Goal: Information Seeking & Learning: Learn about a topic

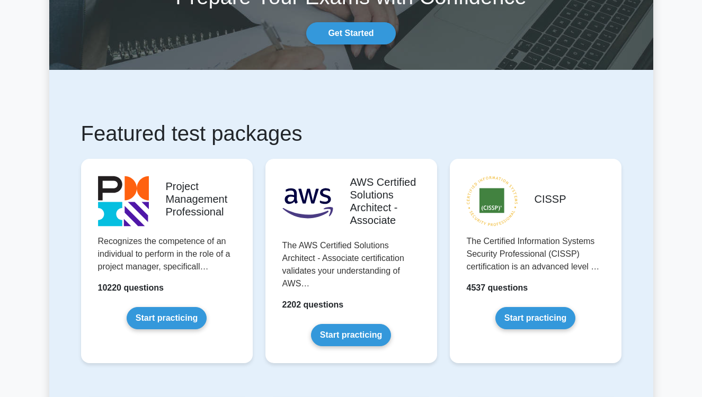
scroll to position [93, 0]
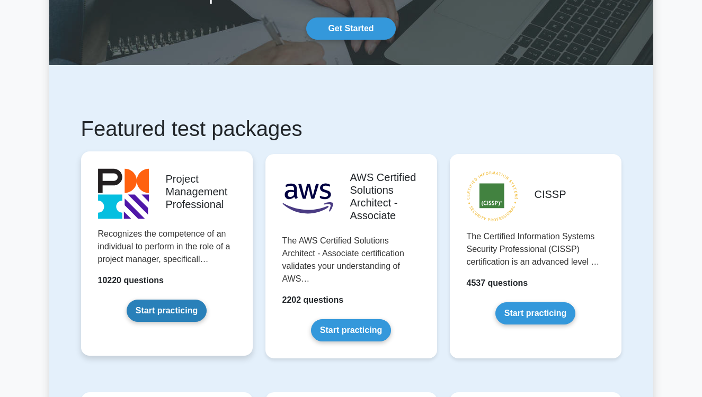
click at [176, 315] on link "Start practicing" at bounding box center [167, 311] width 80 height 22
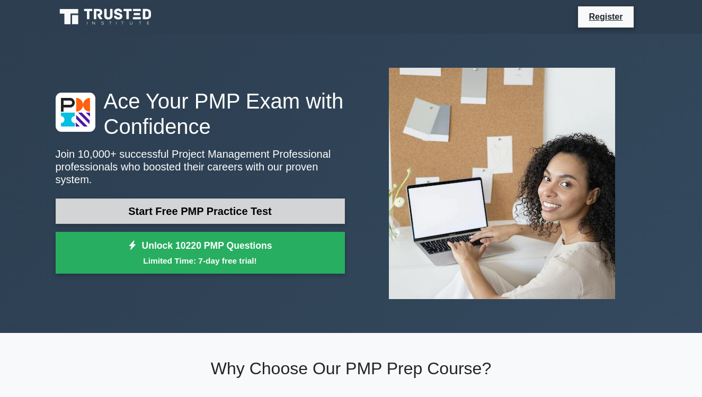
click at [208, 213] on link "Start Free PMP Practice Test" at bounding box center [200, 211] width 289 height 25
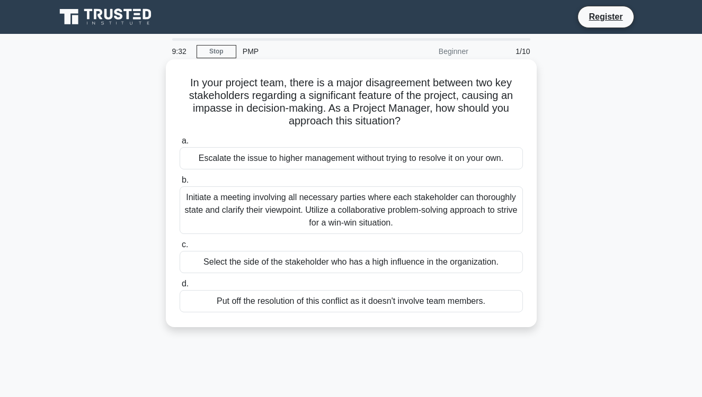
click at [311, 209] on div "Initiate a meeting involving all necessary parties where each stakeholder can t…" at bounding box center [351, 211] width 343 height 48
click at [180, 184] on input "b. Initiate a meeting involving all necessary parties where each stakeholder ca…" at bounding box center [180, 180] width 0 height 7
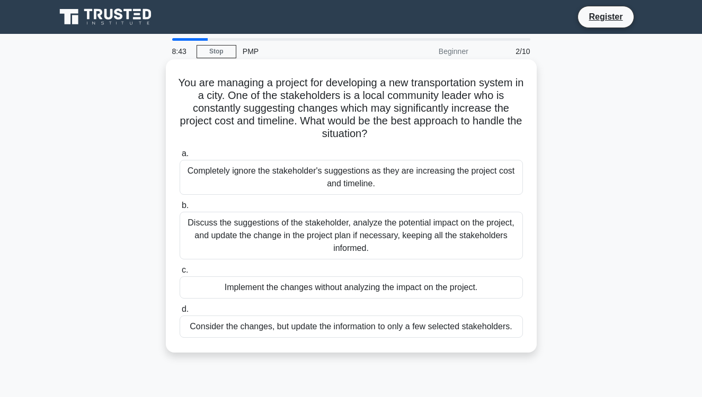
click at [315, 240] on div "Discuss the suggestions of the stakeholder, analyze the potential impact on the…" at bounding box center [351, 236] width 343 height 48
click at [180, 209] on input "b. Discuss the suggestions of the stakeholder, analyze the potential impact on …" at bounding box center [180, 205] width 0 height 7
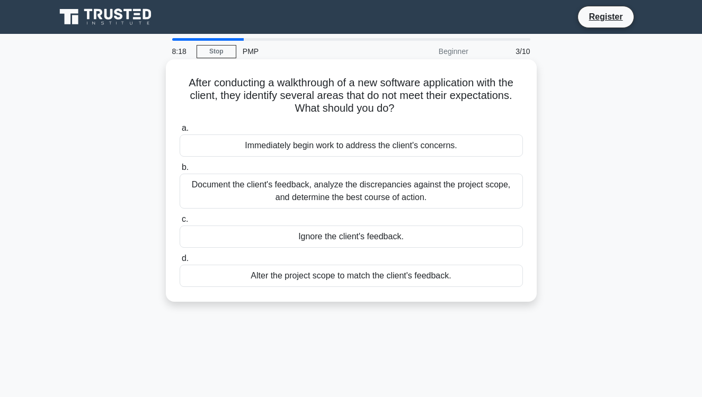
click at [341, 195] on div "Document the client's feedback, analyze the discrepancies against the project s…" at bounding box center [351, 191] width 343 height 35
click at [180, 171] on input "b. Document the client's feedback, analyze the discrepancies against the projec…" at bounding box center [180, 167] width 0 height 7
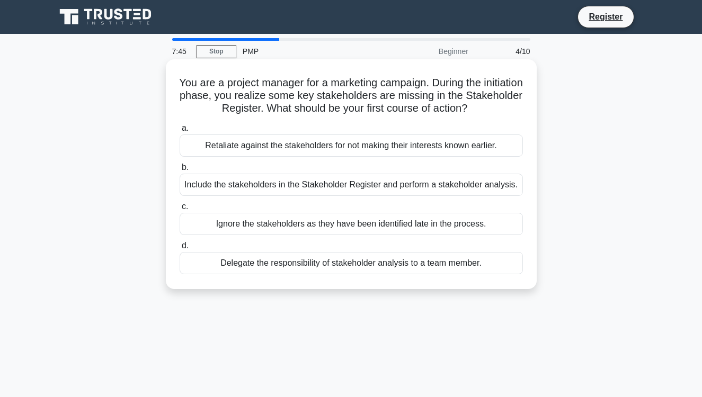
click at [323, 185] on div "Include the stakeholders in the Stakeholder Register and perform a stakeholder …" at bounding box center [351, 185] width 343 height 22
click at [180, 171] on input "b. Include the stakeholders in the Stakeholder Register and perform a stakehold…" at bounding box center [180, 167] width 0 height 7
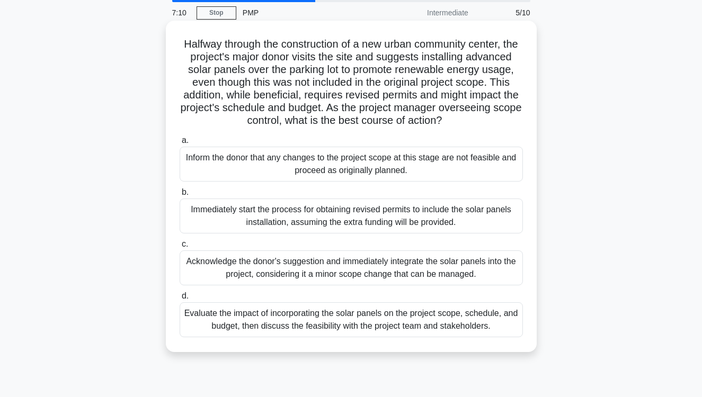
scroll to position [54, 0]
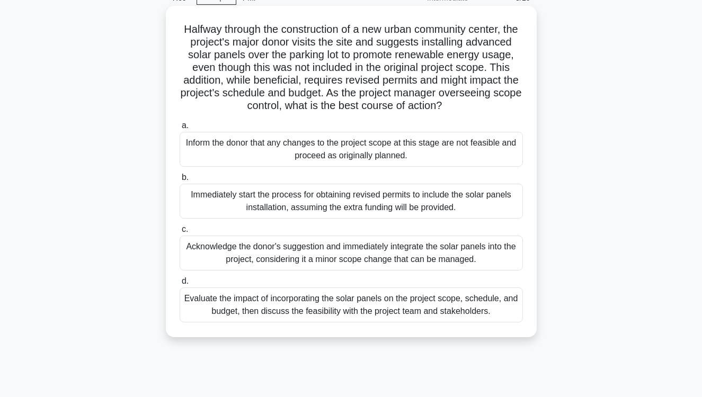
click at [271, 307] on div "Evaluate the impact of incorporating the solar panels on the project scope, sch…" at bounding box center [351, 305] width 343 height 35
click at [180, 285] on input "d. Evaluate the impact of incorporating the solar panels on the project scope, …" at bounding box center [180, 281] width 0 height 7
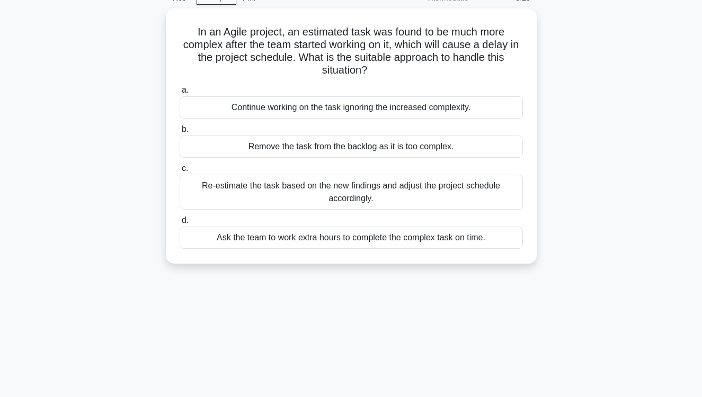
scroll to position [0, 0]
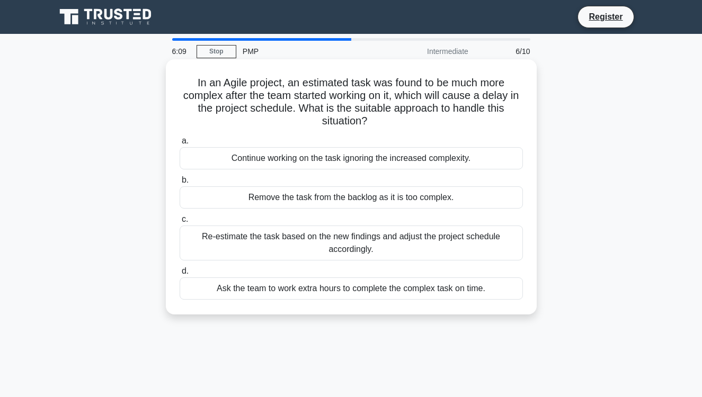
click at [366, 252] on div "Re-estimate the task based on the new findings and adjust the project schedule …" at bounding box center [351, 243] width 343 height 35
click at [180, 223] on input "c. Re-estimate the task based on the new findings and adjust the project schedu…" at bounding box center [180, 219] width 0 height 7
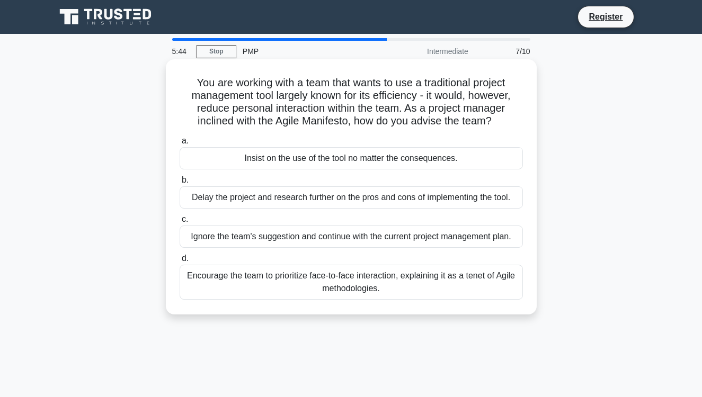
click at [344, 289] on div "Encourage the team to prioritize face-to-face interaction, explaining it as a t…" at bounding box center [351, 282] width 343 height 35
click at [180, 262] on input "d. Encourage the team to prioritize face-to-face interaction, explaining it as …" at bounding box center [180, 258] width 0 height 7
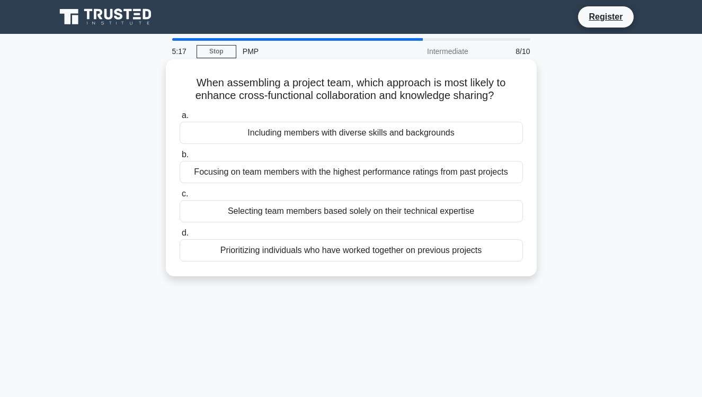
click at [356, 253] on div "Prioritizing individuals who have worked together on previous projects" at bounding box center [351, 251] width 343 height 22
click at [180, 237] on input "d. Prioritizing individuals who have worked together on previous projects" at bounding box center [180, 233] width 0 height 7
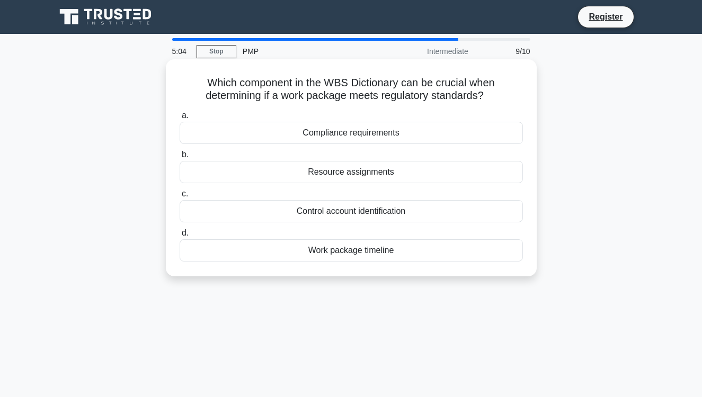
click at [359, 133] on div "Compliance requirements" at bounding box center [351, 133] width 343 height 22
click at [180, 119] on input "a. Compliance requirements" at bounding box center [180, 115] width 0 height 7
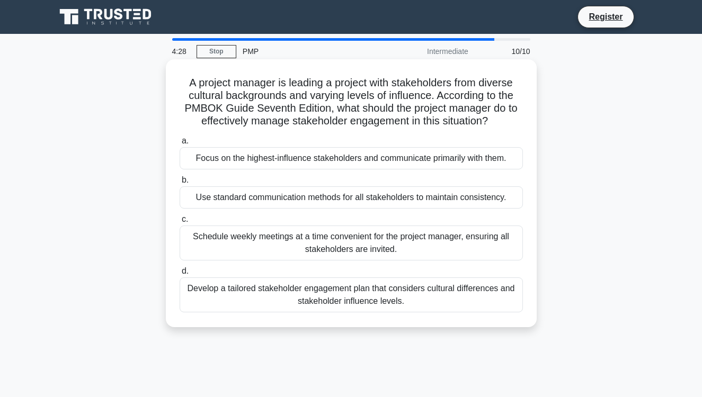
click at [350, 296] on div "Develop a tailored stakeholder engagement plan that considers cultural differen…" at bounding box center [351, 295] width 343 height 35
click at [180, 275] on input "d. Develop a tailored stakeholder engagement plan that considers cultural diffe…" at bounding box center [180, 271] width 0 height 7
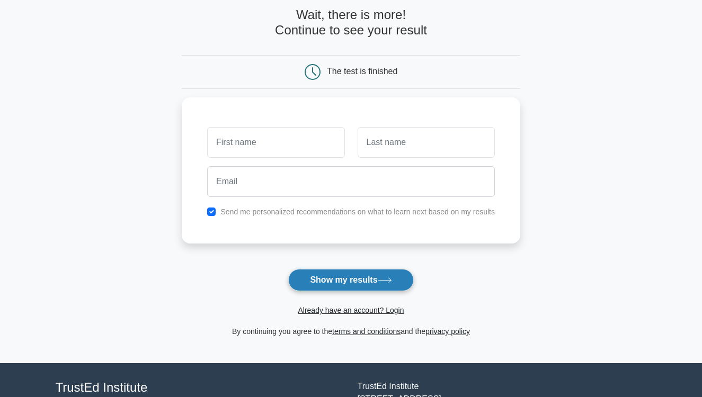
scroll to position [52, 0]
click at [338, 280] on button "Show my results" at bounding box center [350, 280] width 125 height 22
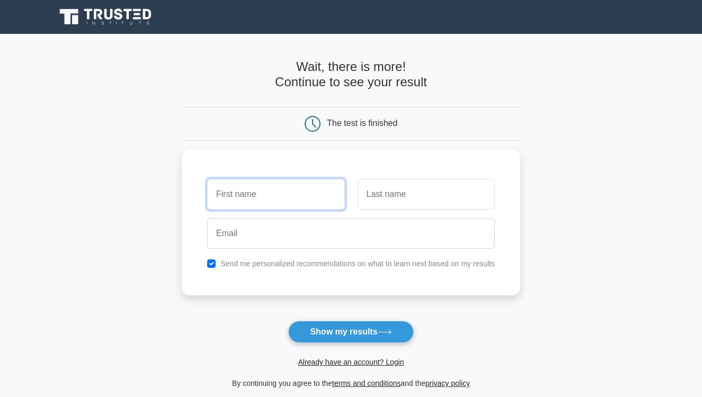
scroll to position [0, 0]
